Goal: Task Accomplishment & Management: Manage account settings

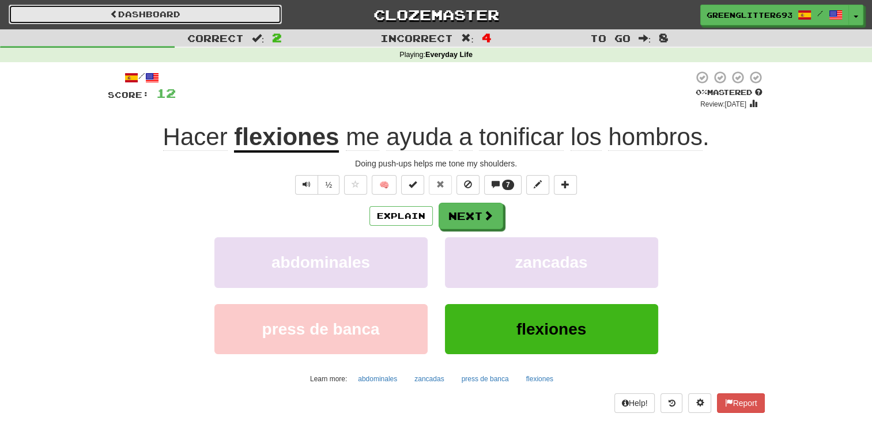
click at [117, 9] on link "Dashboard" at bounding box center [145, 15] width 273 height 20
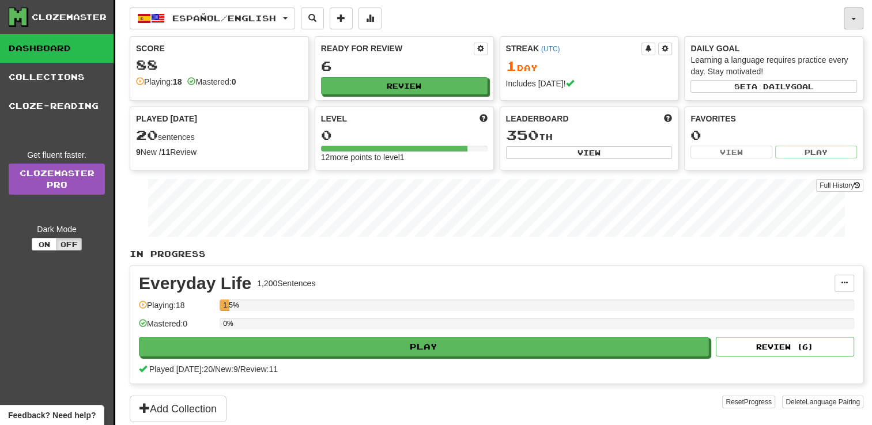
click at [850, 17] on button "button" at bounding box center [854, 18] width 20 height 22
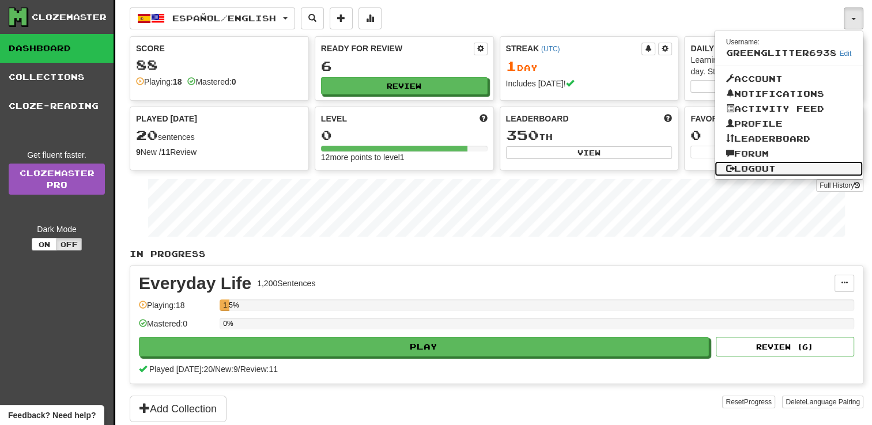
click at [779, 169] on link "Logout" at bounding box center [789, 168] width 149 height 15
